Goal: Information Seeking & Learning: Check status

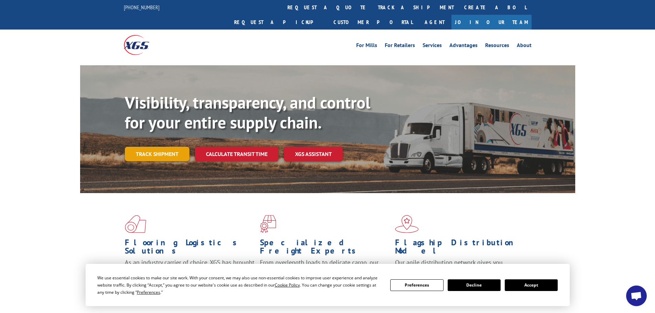
click at [160, 147] on link "Track shipment" at bounding box center [157, 154] width 65 height 14
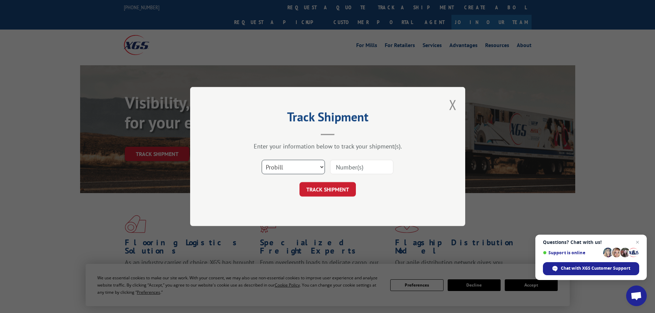
click at [321, 169] on select "Select category... Probill BOL PO" at bounding box center [293, 167] width 63 height 14
select select "bol"
click at [262, 160] on select "Select category... Probill BOL PO" at bounding box center [293, 167] width 63 height 14
click at [353, 167] on input at bounding box center [361, 167] width 63 height 14
paste input "tracking says out for delivery"
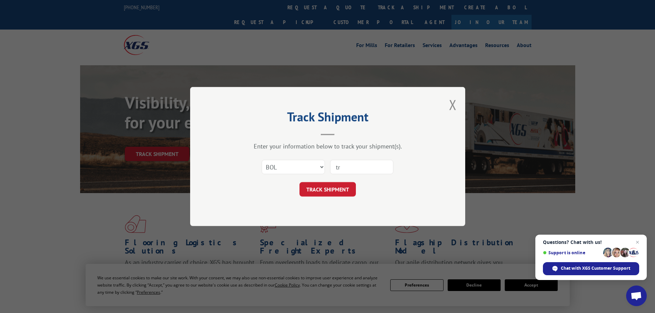
type input "t"
paste input "7052158"
type input "7052158"
click at [341, 189] on button "TRACK SHIPMENT" at bounding box center [328, 189] width 56 height 14
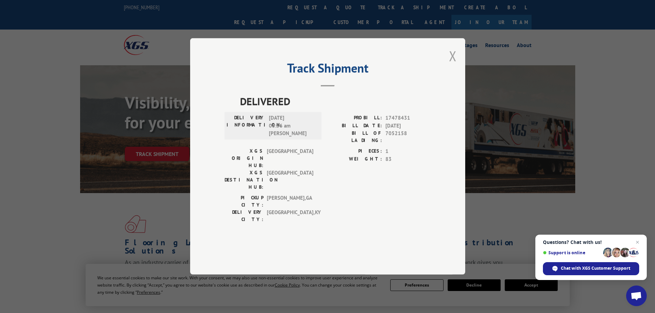
click at [454, 65] on button "Close modal" at bounding box center [453, 56] width 8 height 18
